Goal: Task Accomplishment & Management: Use online tool/utility

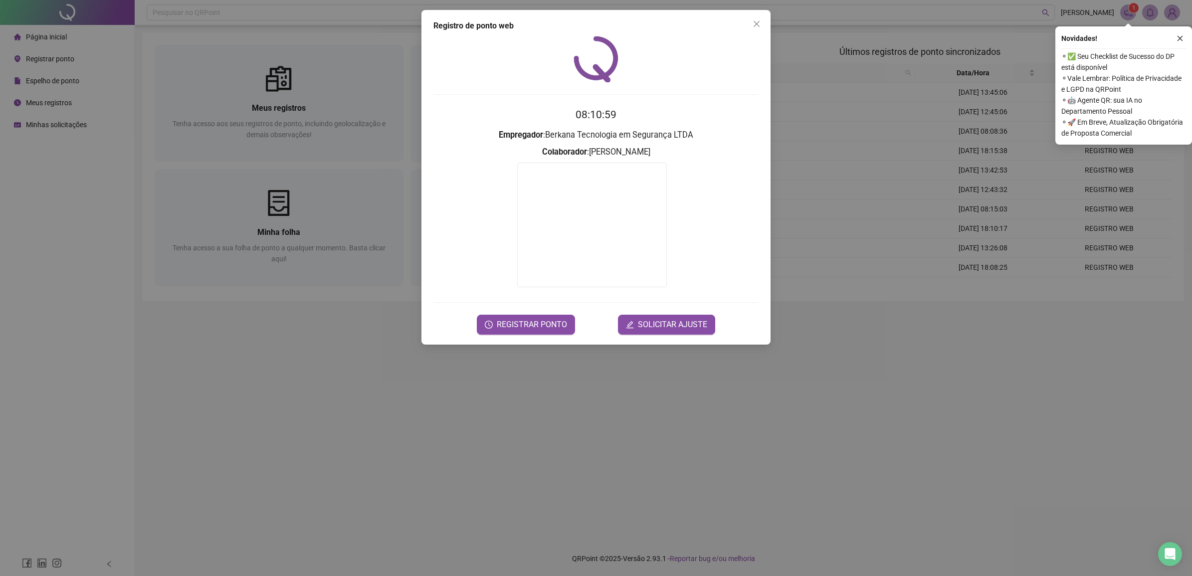
click at [540, 312] on form "08:10:59 Empregador : Berkana Tecnologia em Segurança LTDA Colaborador : [PERSO…" at bounding box center [595, 220] width 325 height 227
click at [541, 323] on span "REGISTRAR PONTO" at bounding box center [532, 325] width 70 height 12
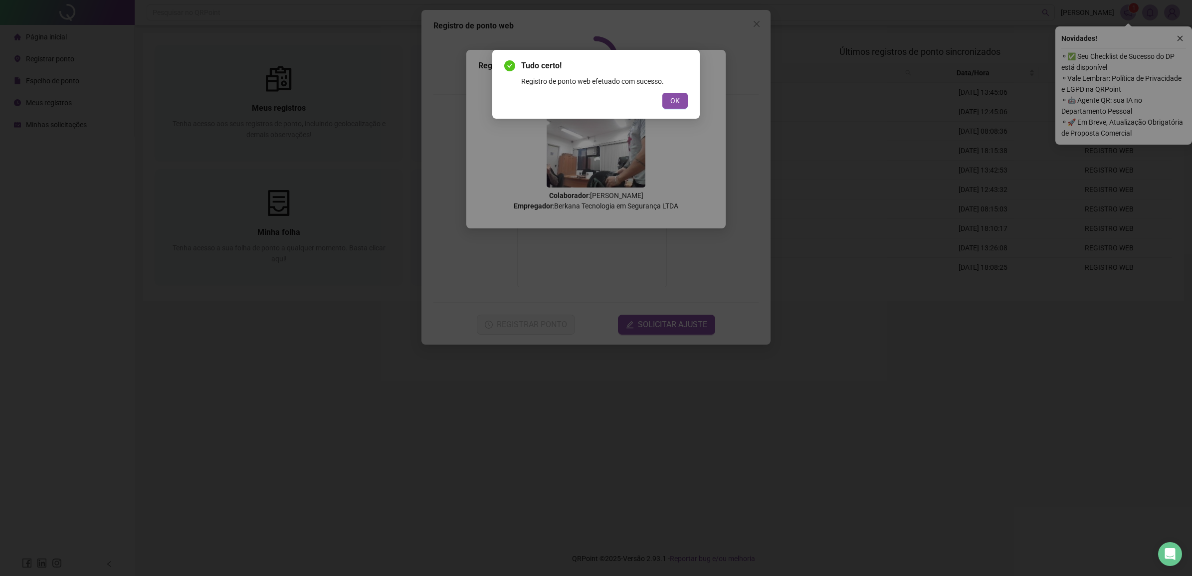
click at [676, 97] on span "OK" at bounding box center [674, 100] width 9 height 11
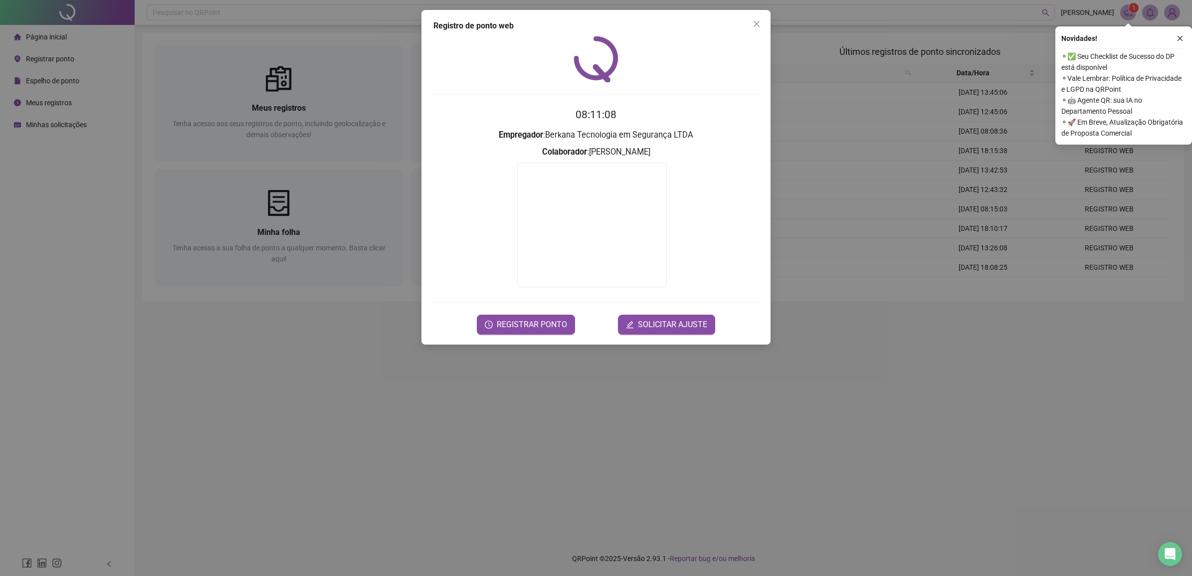
click at [344, 378] on div "Registro de ponto web 08:11:08 Empregador : Berkana Tecnologia em Segurança LTD…" at bounding box center [596, 288] width 1192 height 576
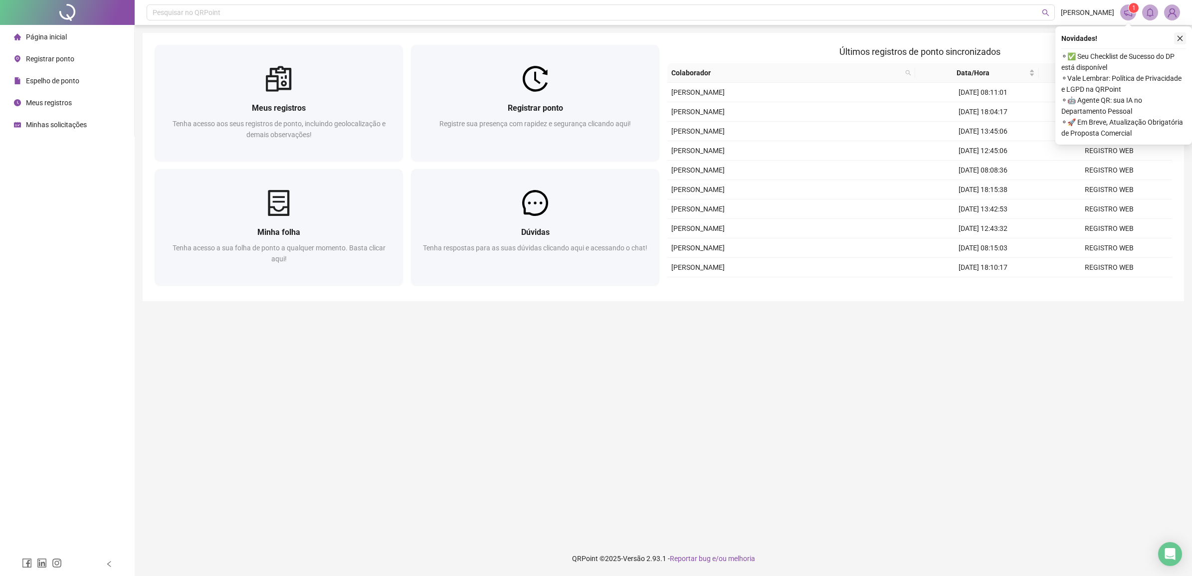
click at [1180, 35] on icon "close" at bounding box center [1180, 38] width 7 height 7
click at [874, 399] on main "Meus registros Tenha acesso aos seus registros de ponto, incluindo geolocalizaç…" at bounding box center [663, 283] width 1041 height 500
